Goal: Transaction & Acquisition: Purchase product/service

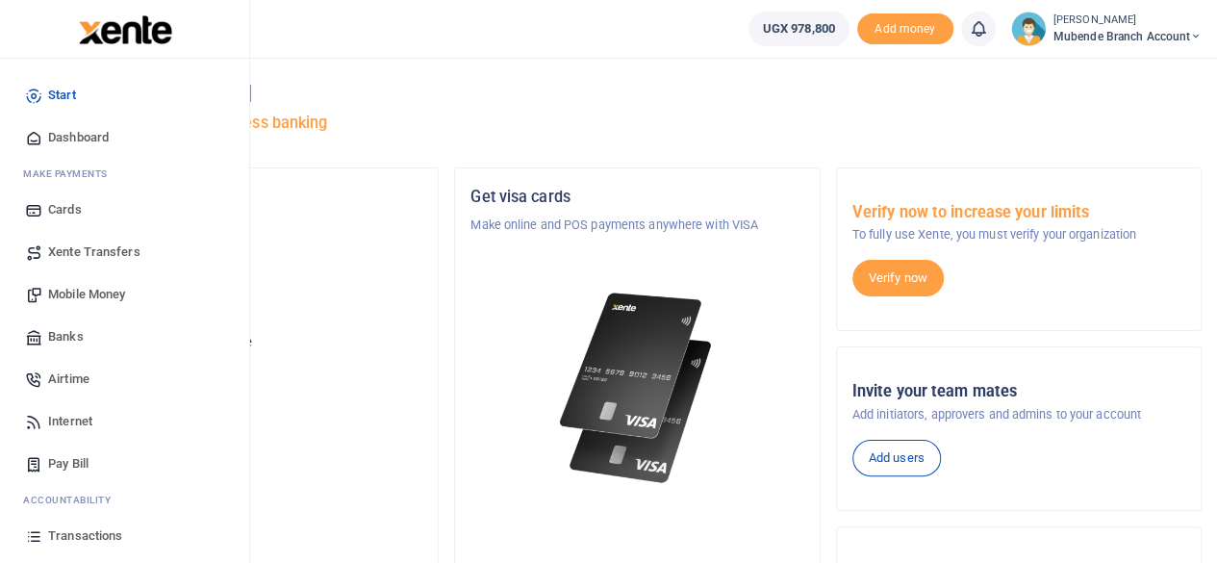
click at [83, 539] on span "Transactions" at bounding box center [85, 535] width 74 height 19
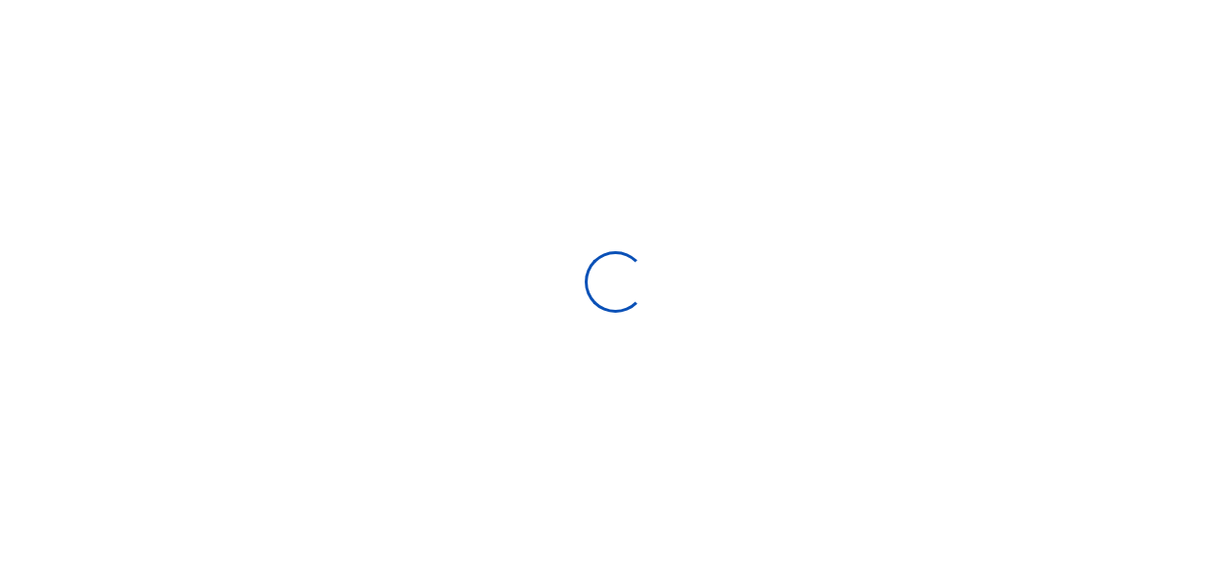
select select
type input "08/02/2025 - 08/31/2025"
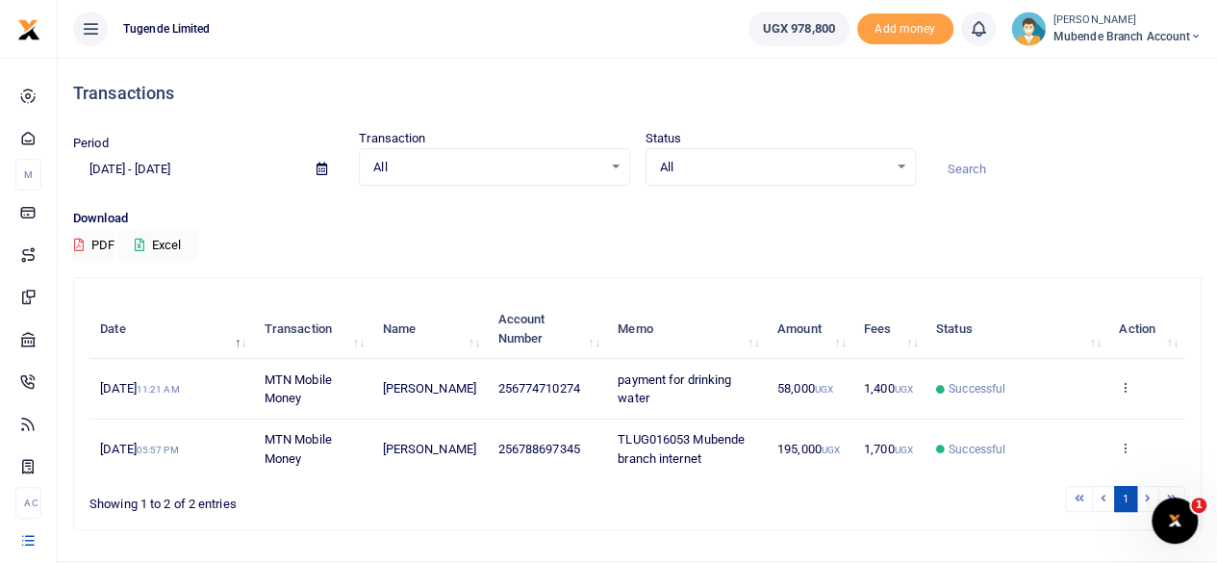
scroll to position [44, 0]
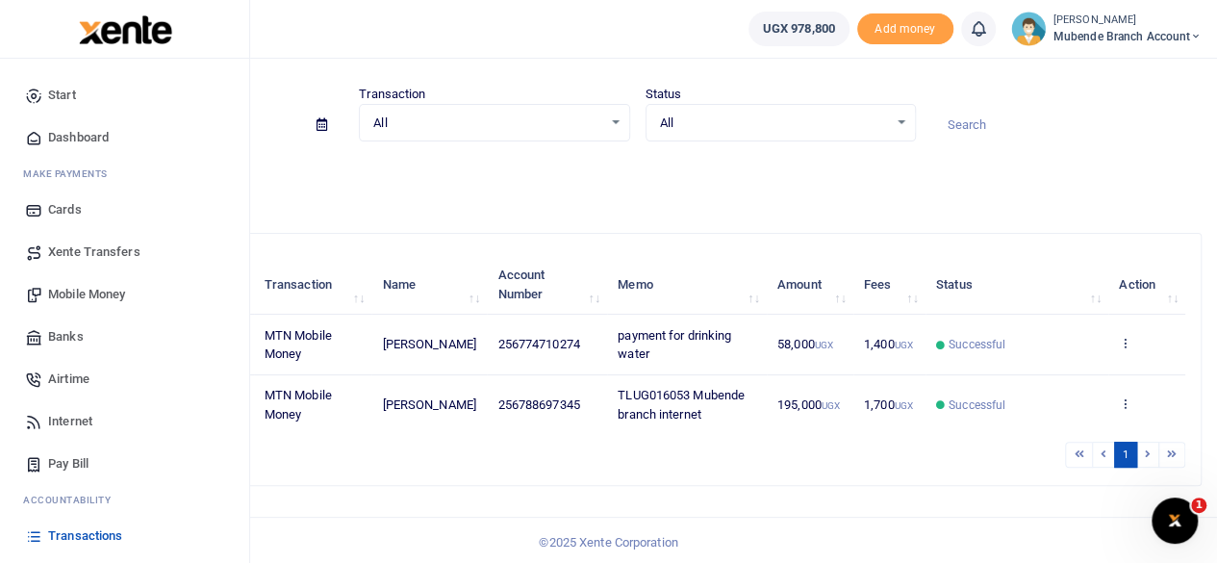
click at [70, 544] on span "Transactions" at bounding box center [85, 535] width 74 height 19
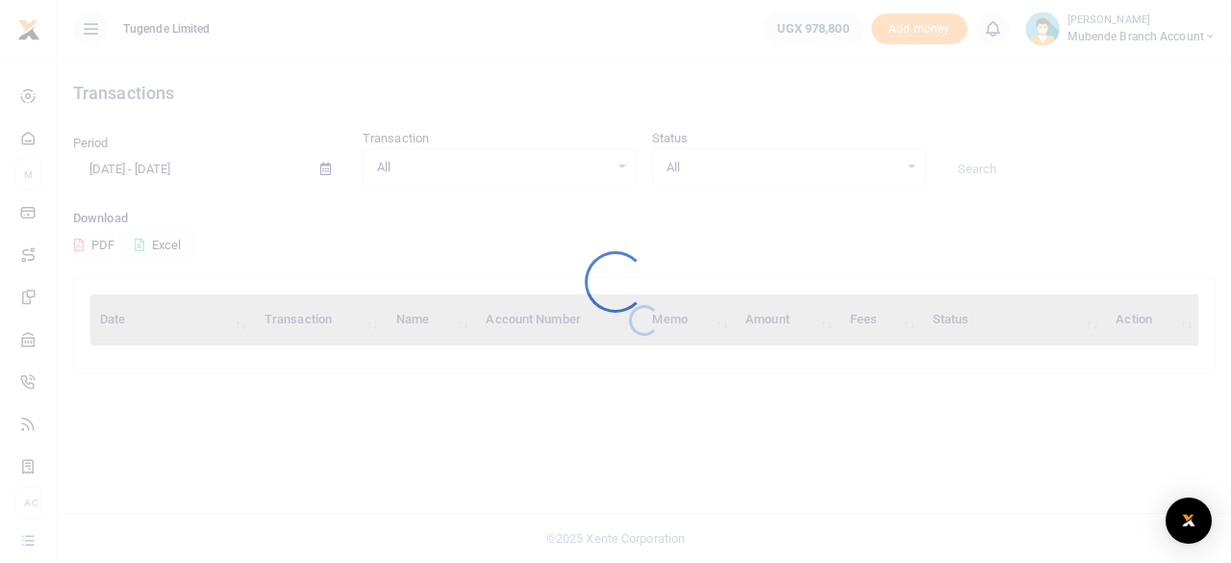
click at [137, 371] on div at bounding box center [615, 281] width 1231 height 563
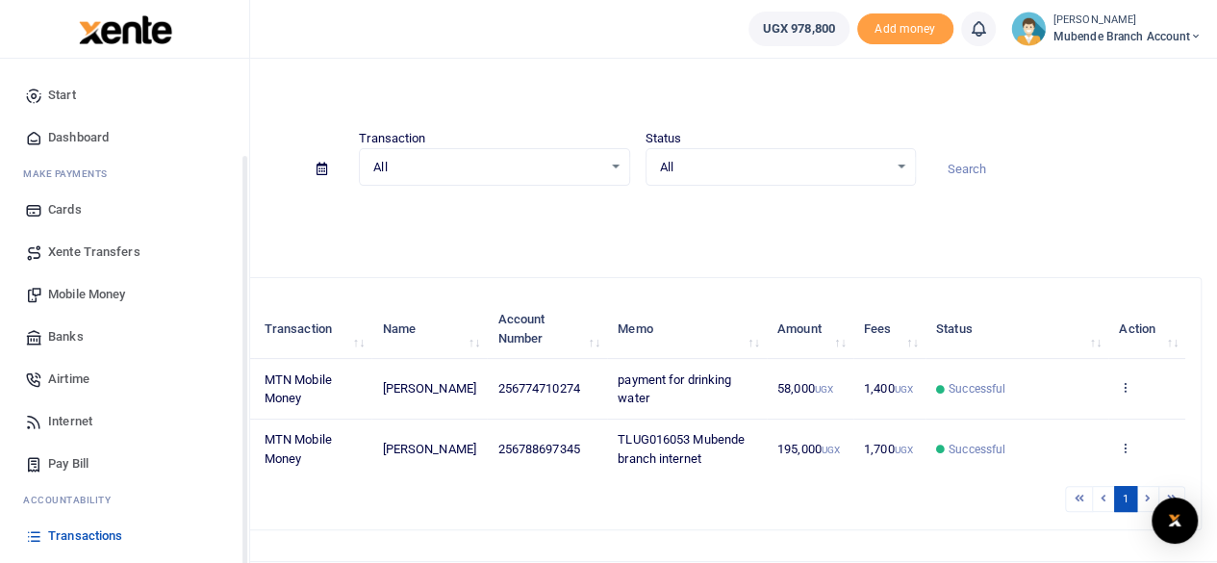
scroll to position [123, 0]
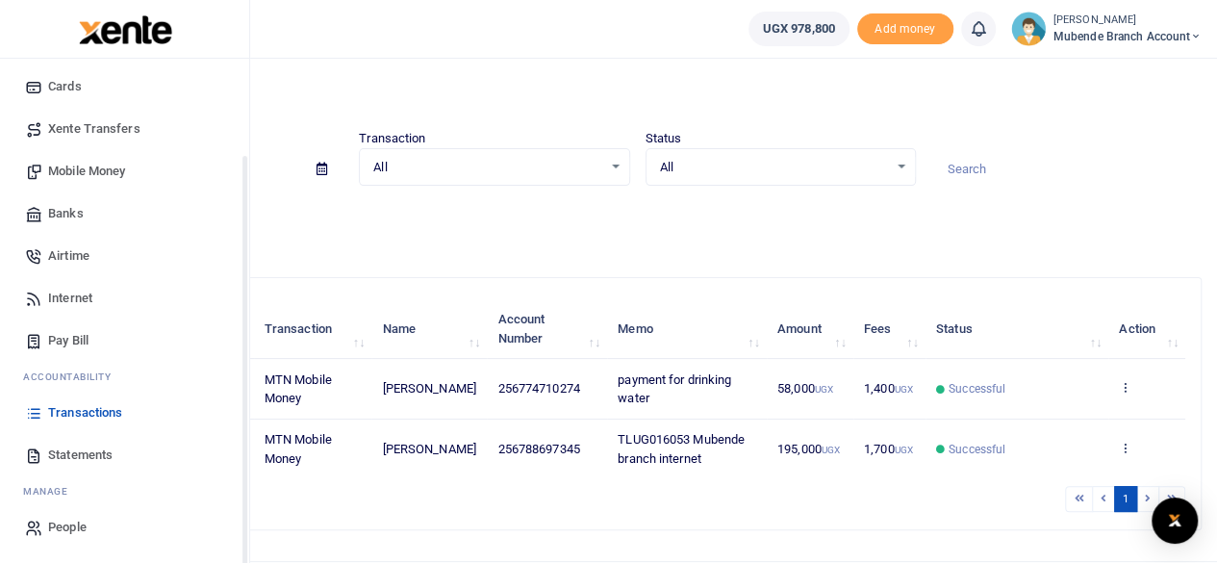
click at [245, 553] on div "Start Dashboard M ake Payments Cards Xente Transfers Mobile Money Banks Airtime…" at bounding box center [124, 250] width 249 height 628
click at [89, 456] on span "Statements" at bounding box center [80, 454] width 64 height 19
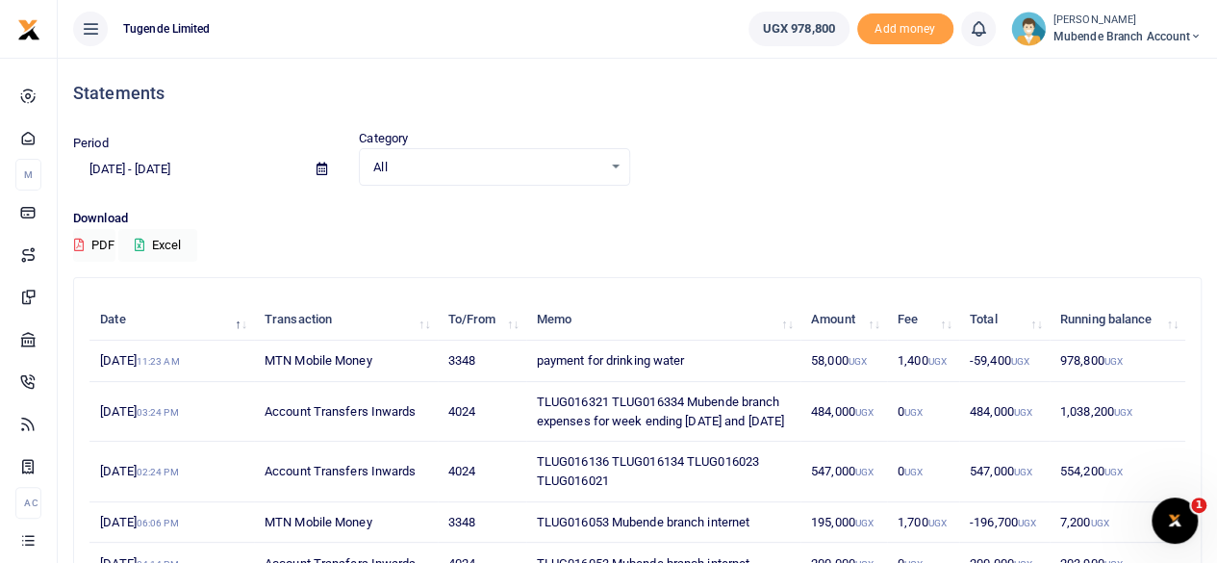
click at [927, 525] on td "1,700 UGX" at bounding box center [923, 522] width 72 height 41
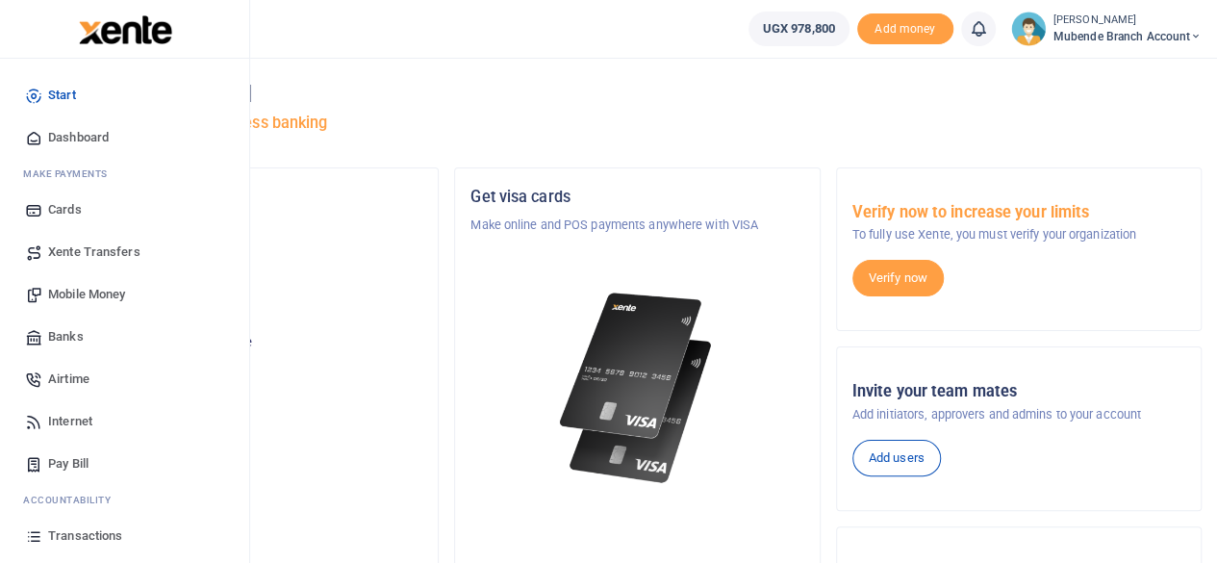
click at [100, 295] on span "Mobile Money" at bounding box center [86, 294] width 77 height 19
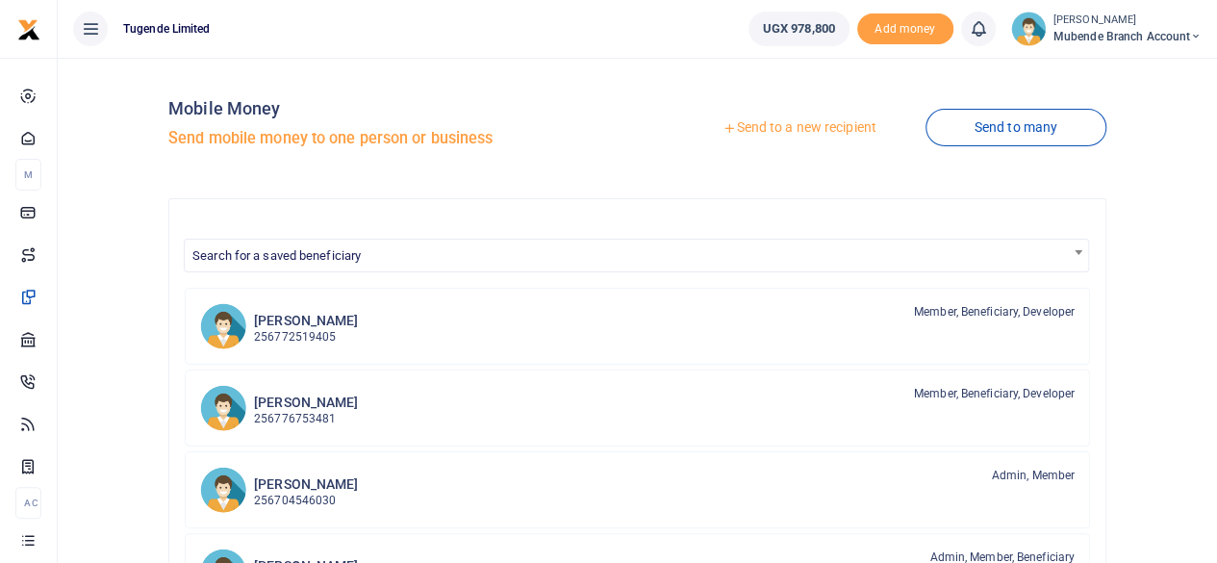
click at [785, 127] on link "Send to a new recipient" at bounding box center [798, 128] width 251 height 35
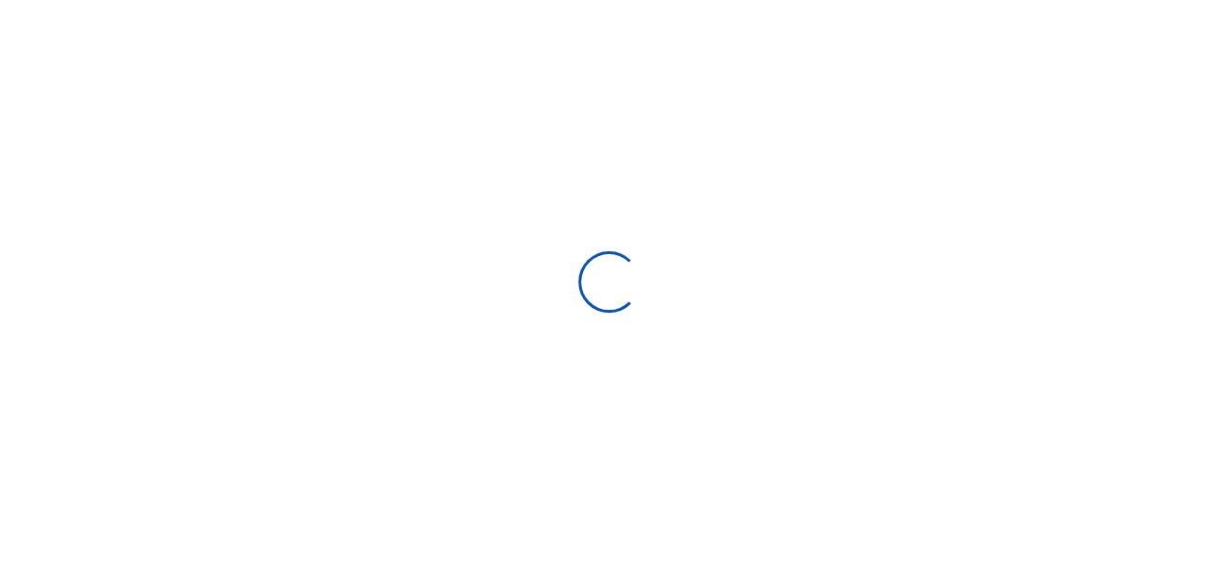
select select
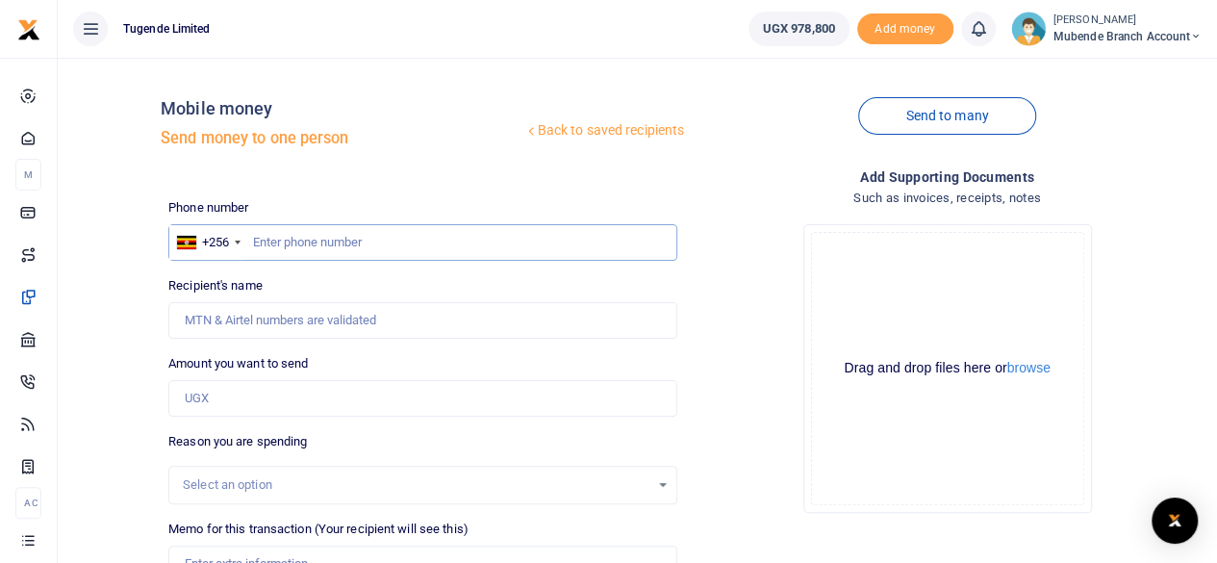
click at [297, 241] on input "text" at bounding box center [422, 242] width 509 height 37
type input "0788697345"
type input "[PERSON_NAME]"
type input "0788697345"
click at [307, 324] on input "Found" at bounding box center [422, 320] width 509 height 37
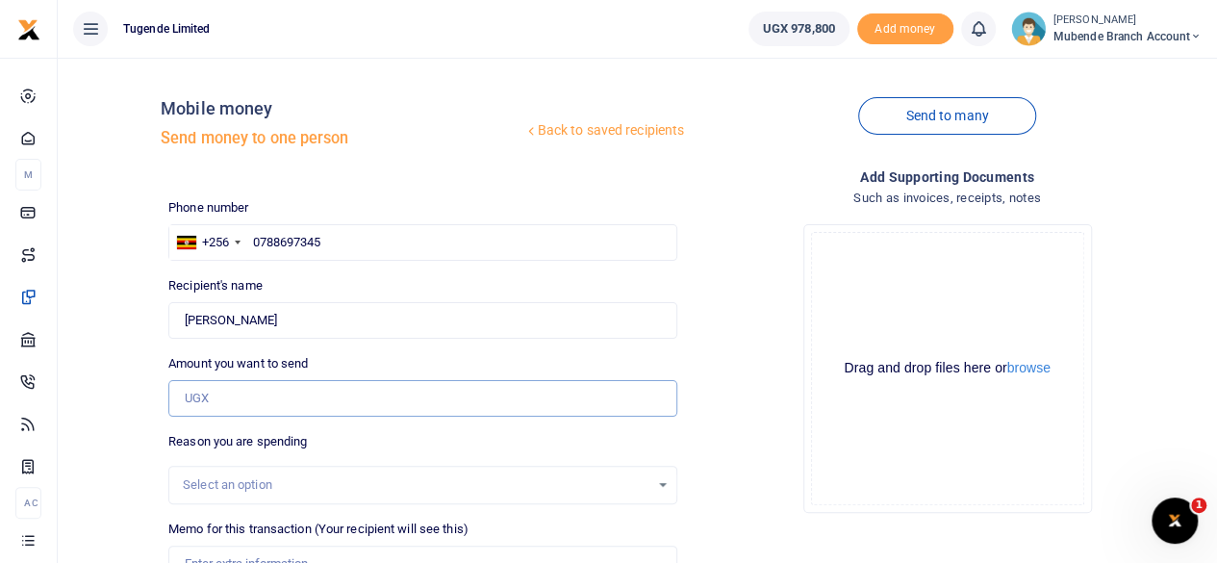
click at [240, 391] on input "Amount you want to send" at bounding box center [422, 398] width 509 height 37
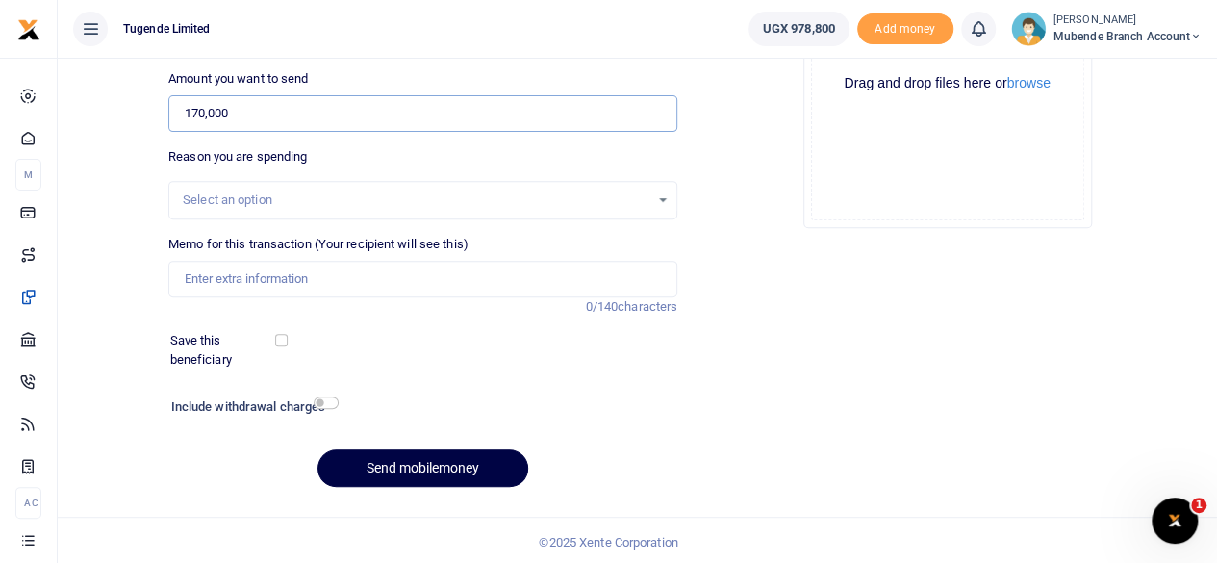
scroll to position [286, 0]
type input "170,000"
click at [244, 272] on input "Memo for this transaction (Your recipient will see this)" at bounding box center [422, 278] width 509 height 37
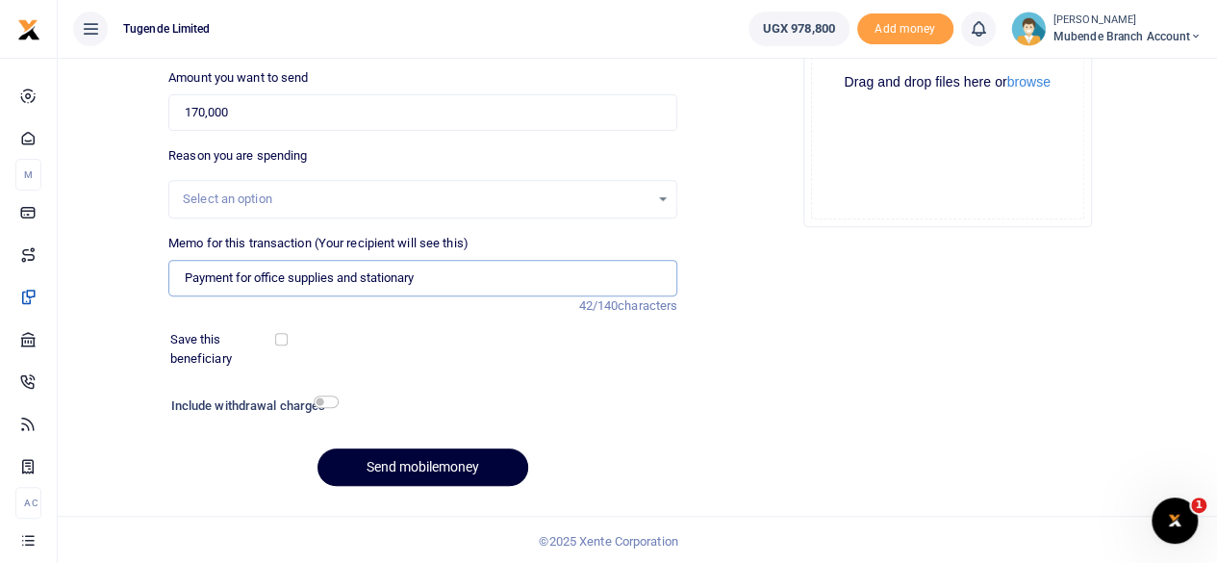
type input "Payment for office supplies and stationary"
click at [412, 464] on button "Send mobilemoney" at bounding box center [422, 467] width 211 height 38
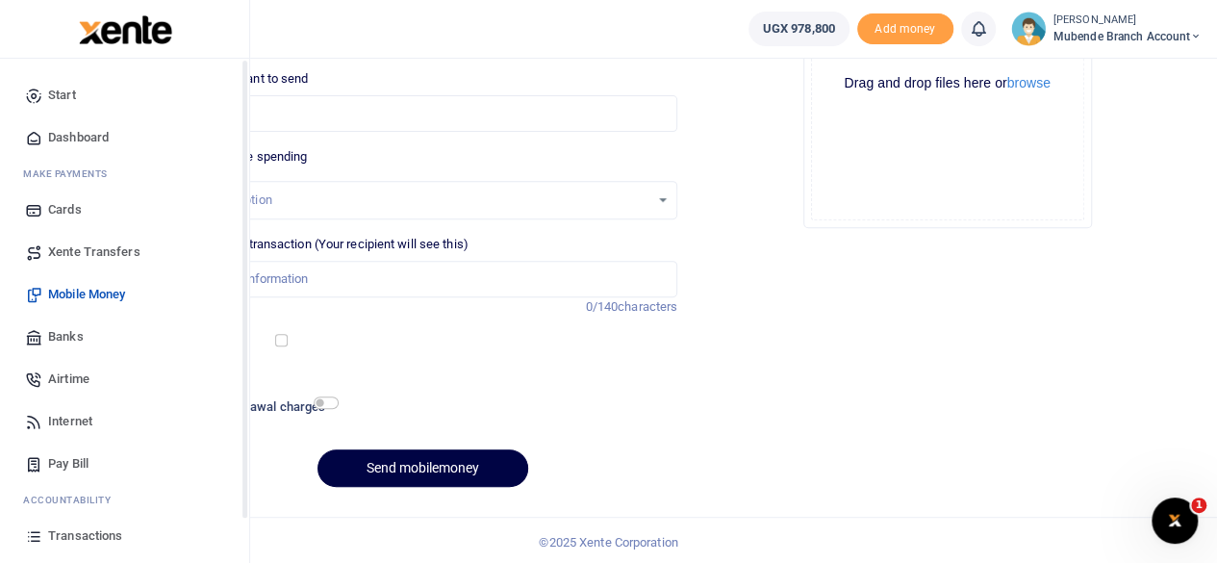
scroll to position [123, 0]
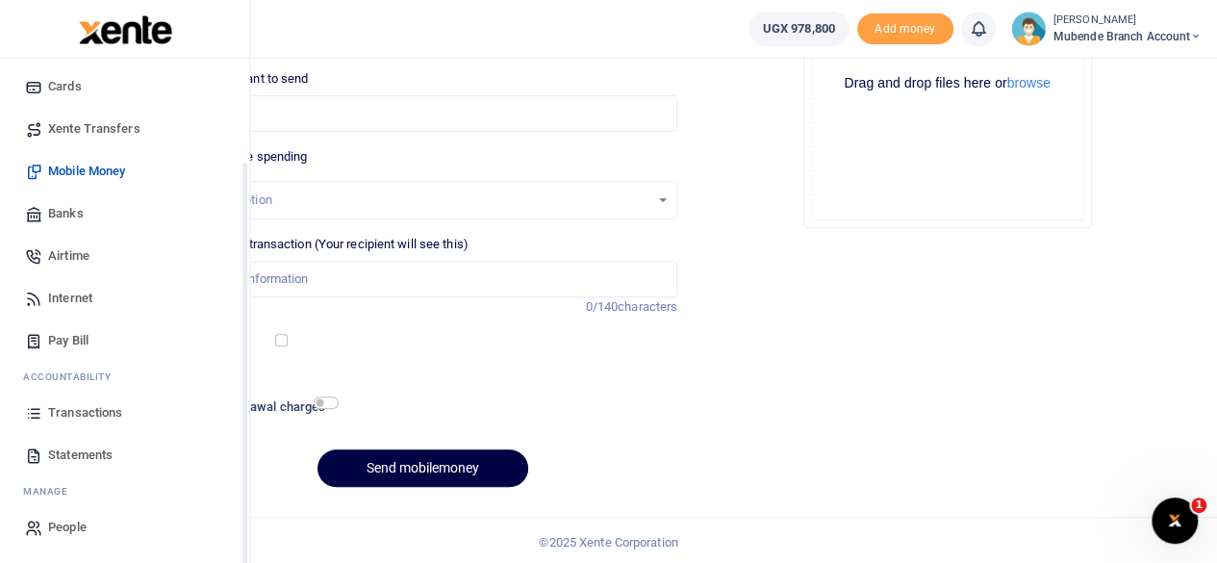
click at [244, 533] on div "Start Dashboard M ake Payments Cards Xente Transfers Mobile Money Banks Airtime…" at bounding box center [124, 250] width 249 height 628
click at [96, 452] on span "Statements" at bounding box center [80, 454] width 64 height 19
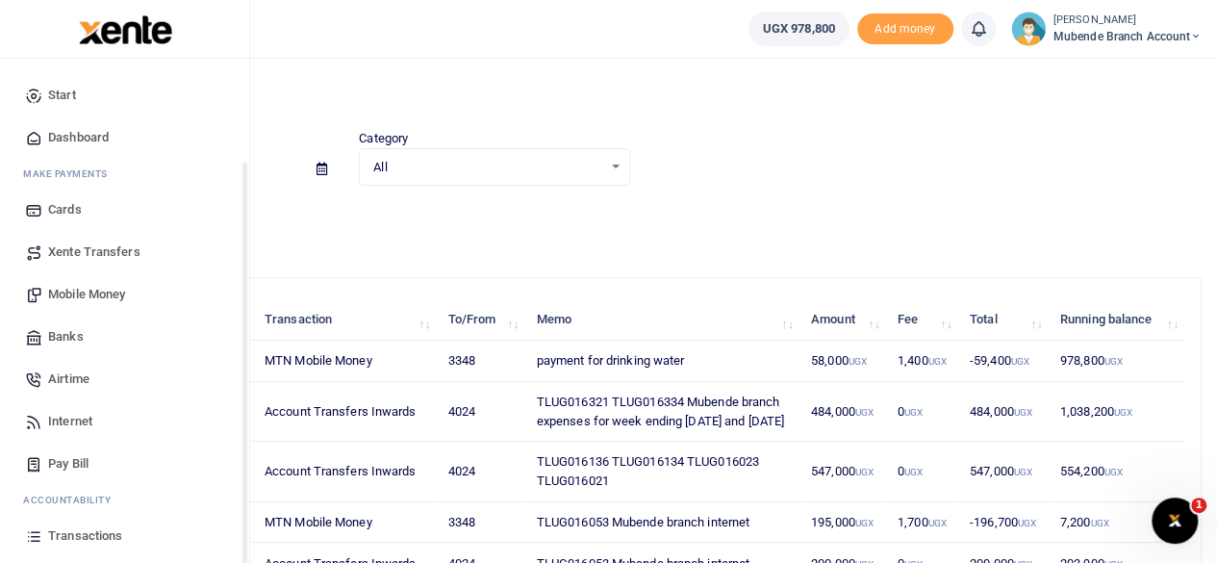
scroll to position [123, 0]
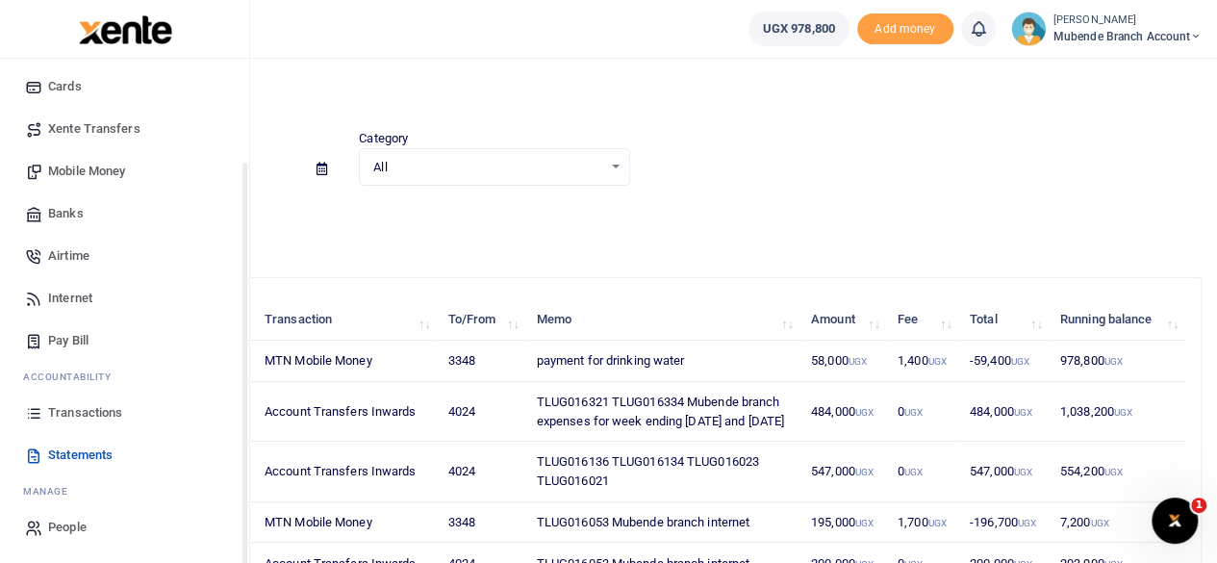
click at [242, 551] on div "Start Dashboard M ake Payments Cards Xente Transfers Mobile Money Banks Airtime…" at bounding box center [124, 250] width 249 height 628
click at [242, 551] on div "Start Dashboard M ake Payments Cards Xente Transfers Mobile Money Banks Airtime…" at bounding box center [125, 340] width 250 height 563
click at [78, 404] on span "Transactions" at bounding box center [85, 412] width 74 height 19
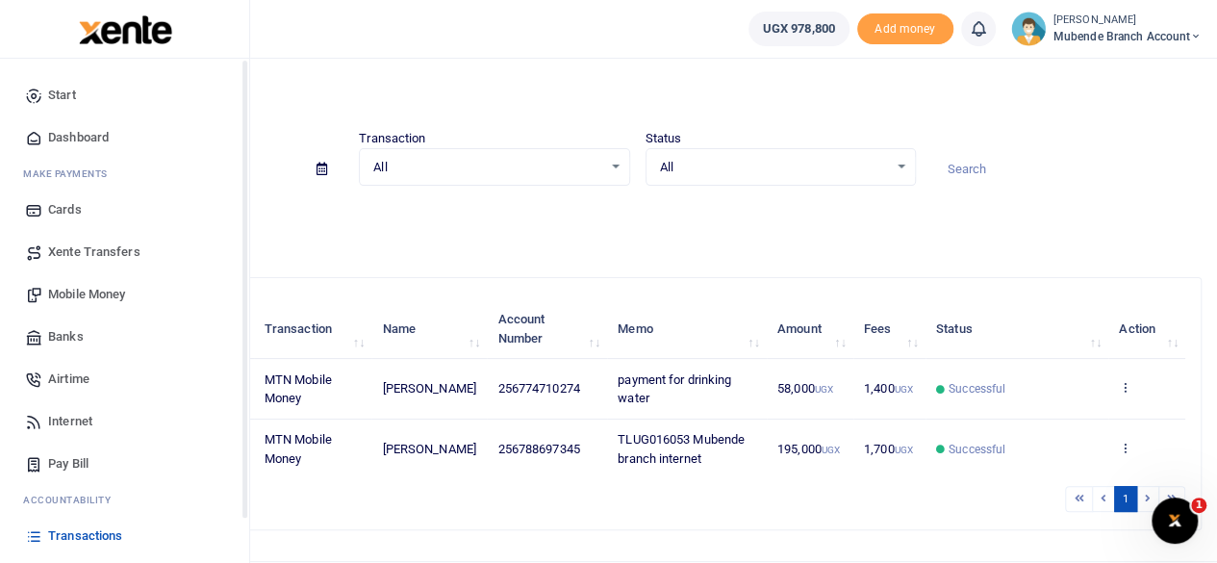
scroll to position [123, 0]
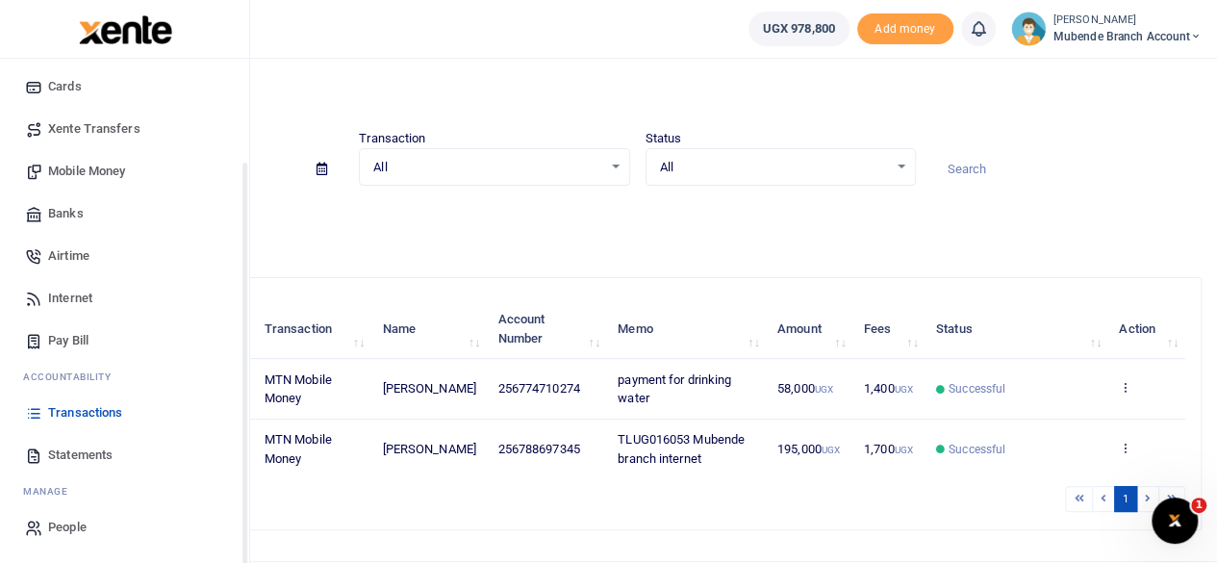
click at [249, 534] on div "Start Dashboard M ake Payments Cards Xente Transfers Mobile Money Banks Airtime…" at bounding box center [125, 340] width 250 height 563
click at [98, 463] on span "Statements" at bounding box center [80, 454] width 64 height 19
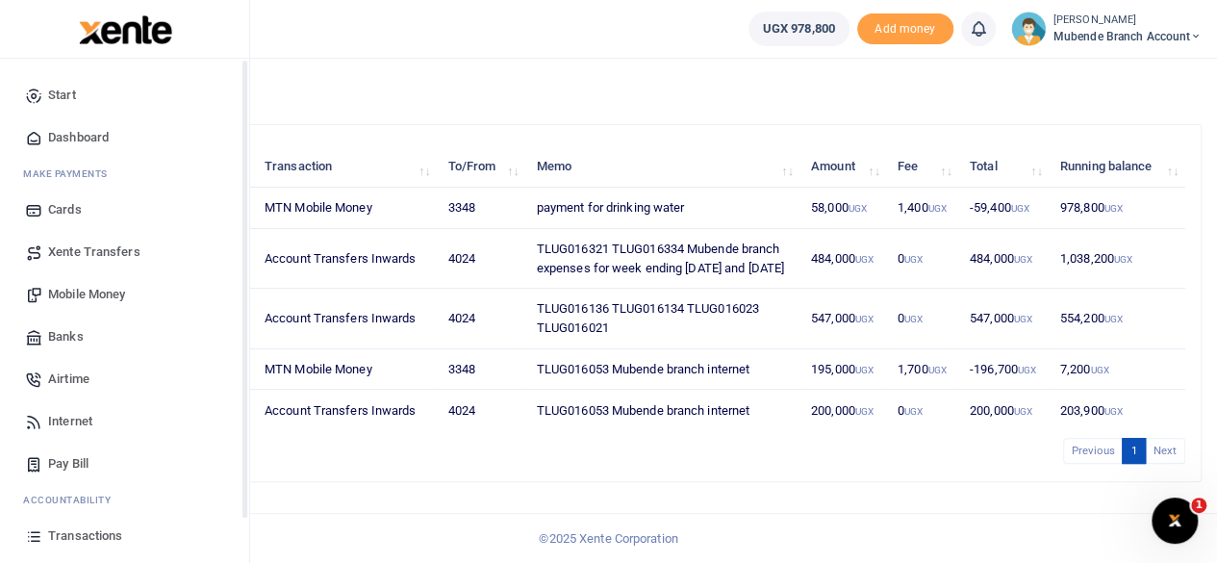
scroll to position [123, 0]
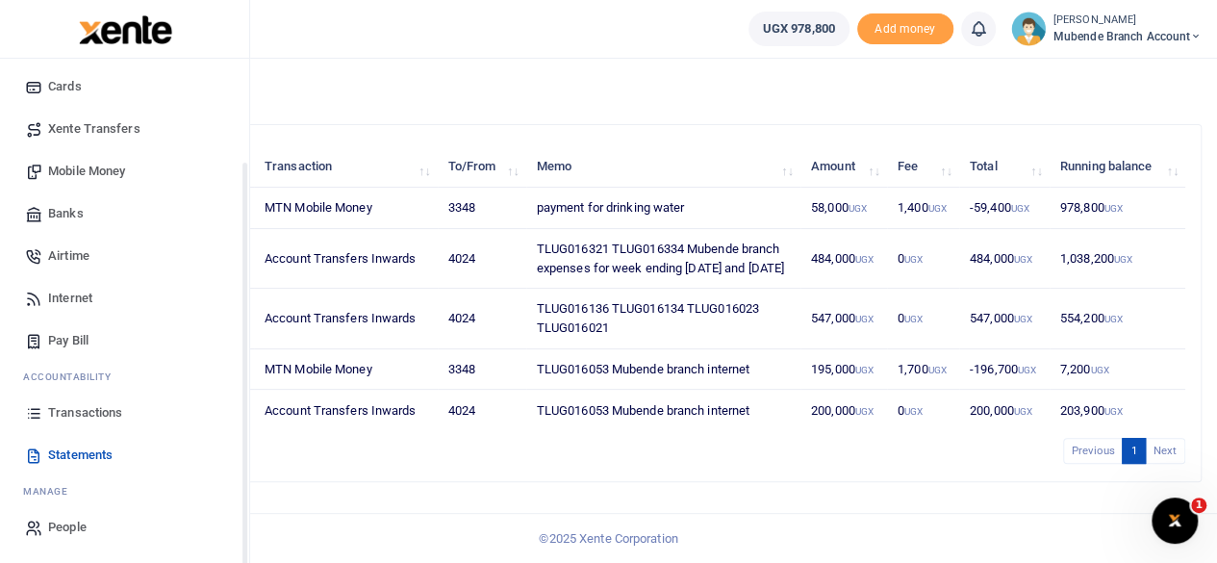
click at [244, 560] on div "Start Dashboard M ake Payments Cards Xente Transfers Mobile Money Banks Airtime…" at bounding box center [124, 250] width 249 height 628
click at [75, 411] on span "Transactions" at bounding box center [85, 412] width 74 height 19
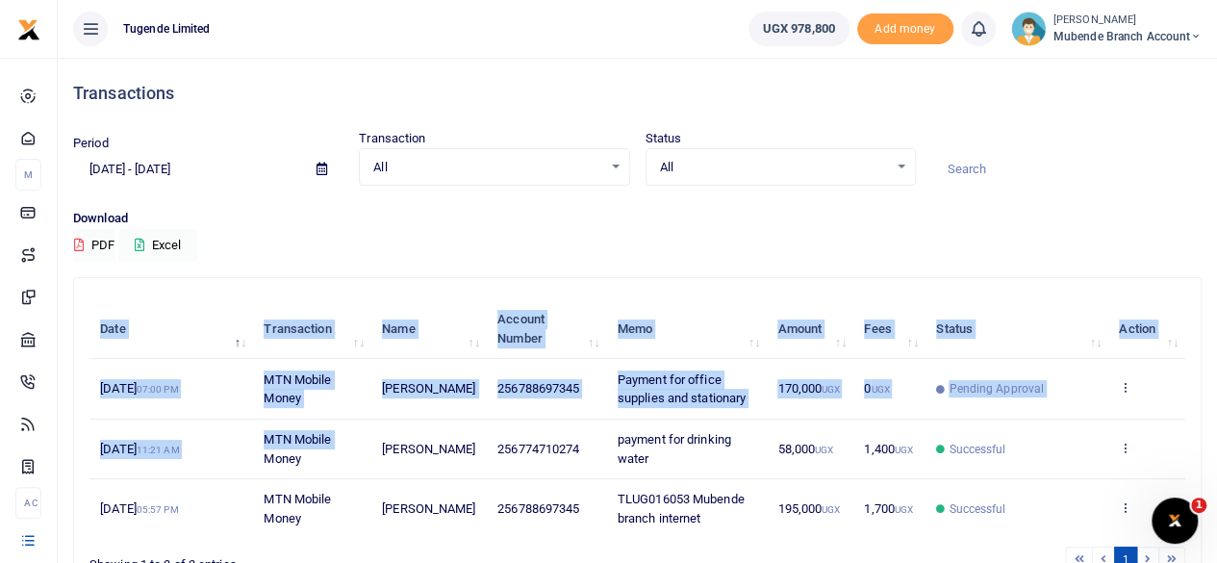
drag, startPoint x: 0, startPoint y: 0, endPoint x: 265, endPoint y: 425, distance: 500.8
click at [265, 425] on div "Search: Date Transaction Name Account Number Memo Amount Fees Status Action [DA…" at bounding box center [637, 434] width 1127 height 312
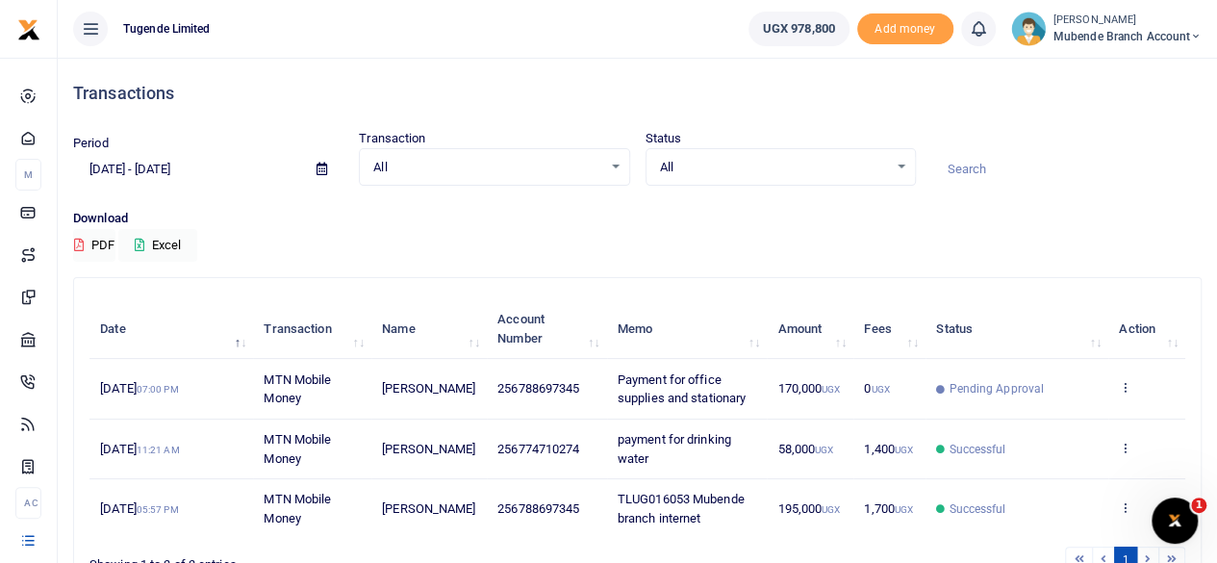
click at [595, 234] on div "Download PDF Excel" at bounding box center [637, 235] width 1128 height 53
